Goal: Task Accomplishment & Management: Use online tool/utility

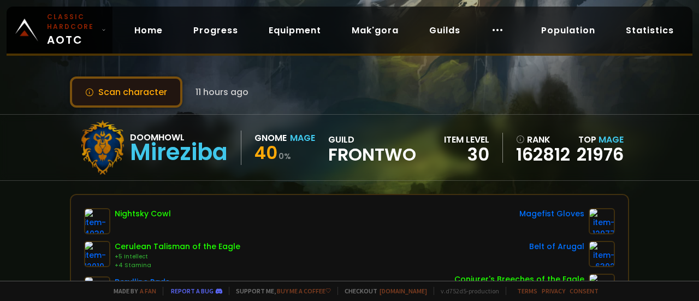
click at [137, 92] on button "Scan character" at bounding box center [126, 91] width 113 height 31
click at [137, 93] on button "Scan character" at bounding box center [126, 91] width 113 height 31
click at [137, 85] on button "Scan character" at bounding box center [126, 91] width 113 height 31
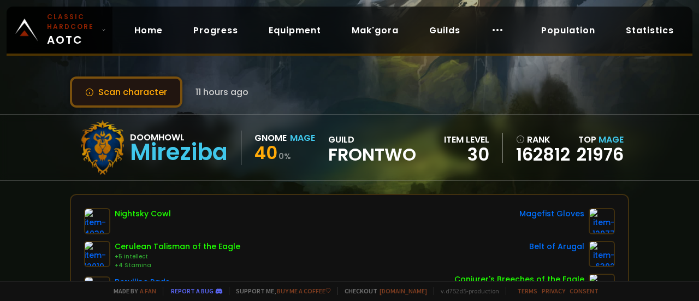
click at [147, 86] on button "Scan character" at bounding box center [126, 91] width 113 height 31
click at [155, 89] on button "Scan character" at bounding box center [126, 91] width 113 height 31
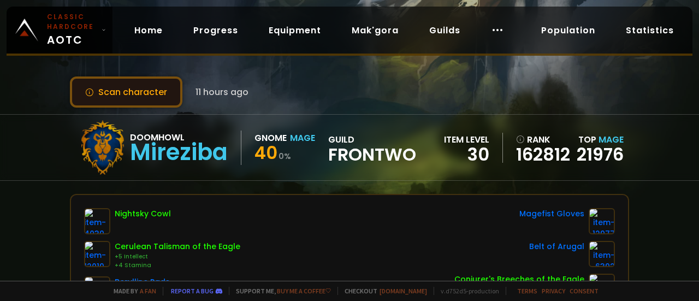
click at [156, 89] on button "Scan character" at bounding box center [126, 91] width 113 height 31
click at [141, 86] on button "Scan character" at bounding box center [126, 91] width 113 height 31
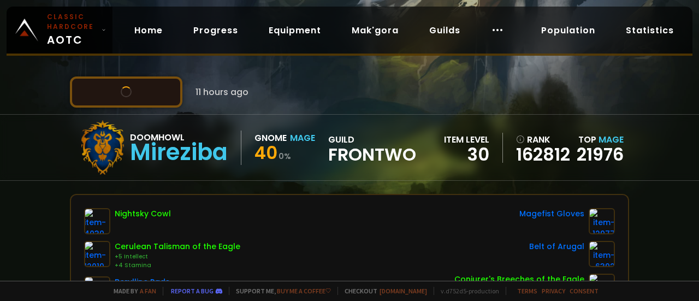
click at [141, 86] on button "Scan character" at bounding box center [126, 91] width 113 height 31
click at [129, 92] on button "Scan character" at bounding box center [126, 91] width 113 height 31
click at [138, 93] on button "Scan character" at bounding box center [126, 91] width 113 height 31
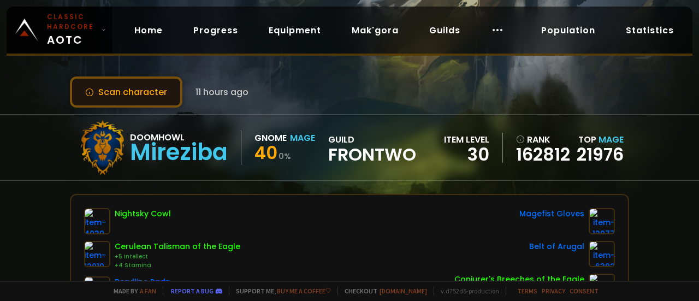
click at [138, 93] on button "Scan character" at bounding box center [126, 91] width 113 height 31
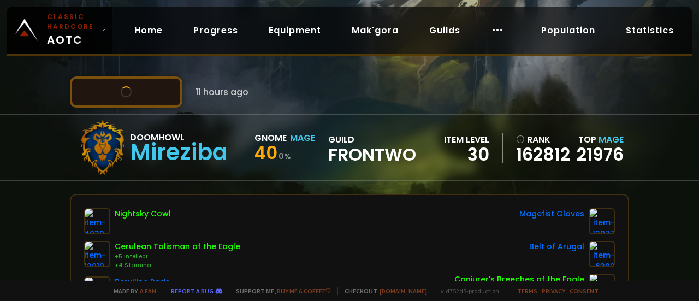
click at [138, 93] on button "Scan character" at bounding box center [126, 91] width 113 height 31
click at [139, 90] on button "Scan character" at bounding box center [126, 91] width 113 height 31
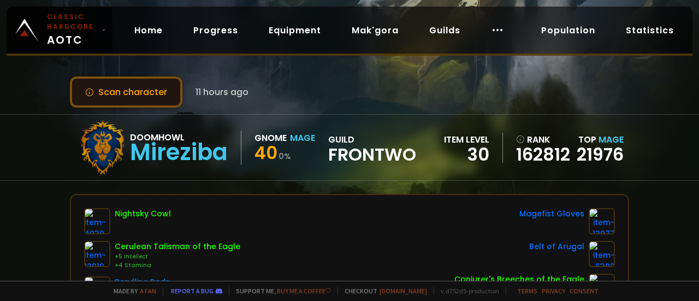
click at [139, 90] on button "Scan character" at bounding box center [126, 91] width 113 height 31
click at [143, 90] on button "Scan character" at bounding box center [126, 91] width 113 height 31
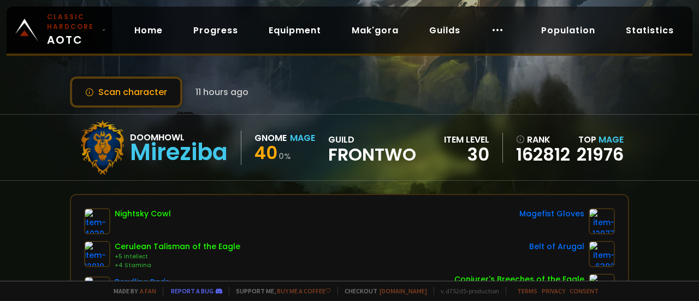
click at [228, 92] on span "11 hours ago" at bounding box center [222, 92] width 53 height 14
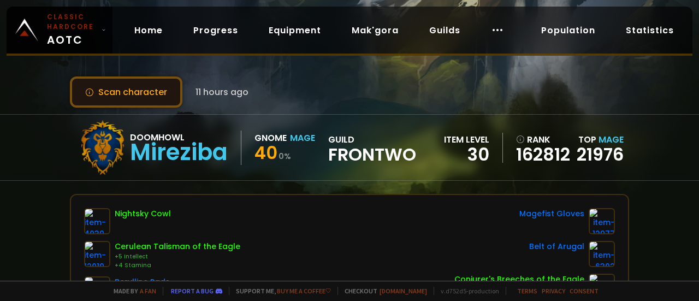
click at [151, 89] on button "Scan character" at bounding box center [126, 91] width 113 height 31
